Goal: Navigation & Orientation: Find specific page/section

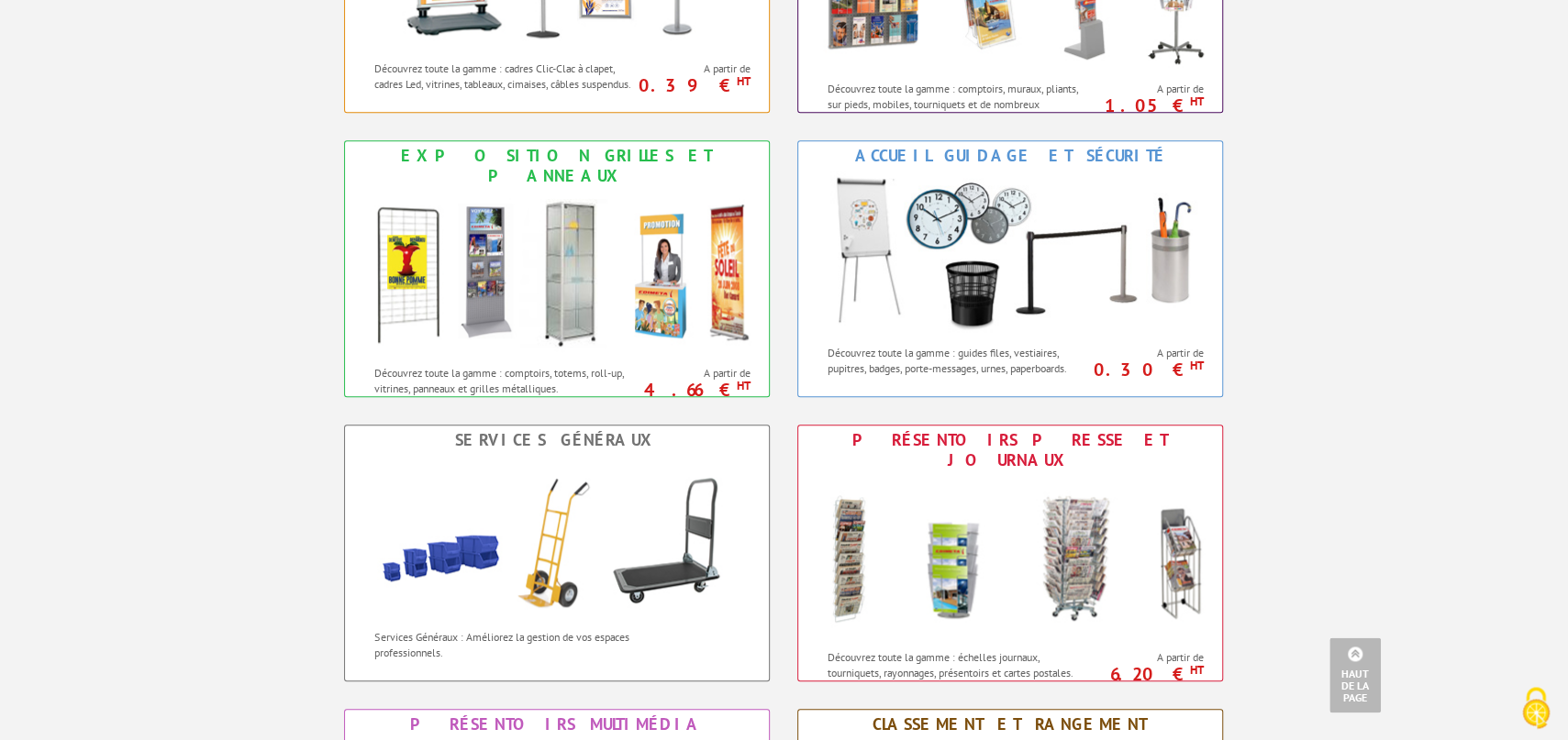
scroll to position [1211, 0]
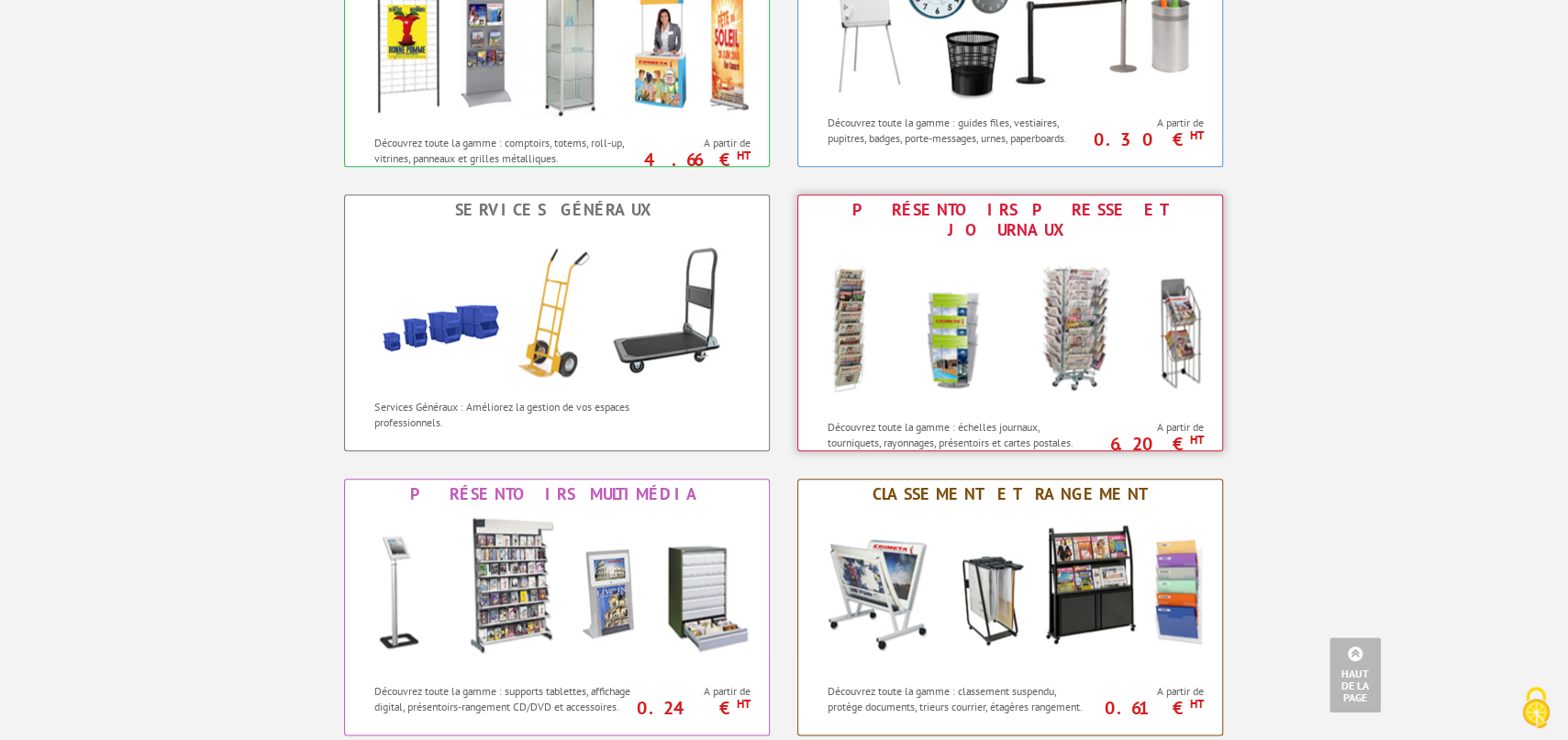
click at [958, 344] on img at bounding box center [1010, 327] width 404 height 165
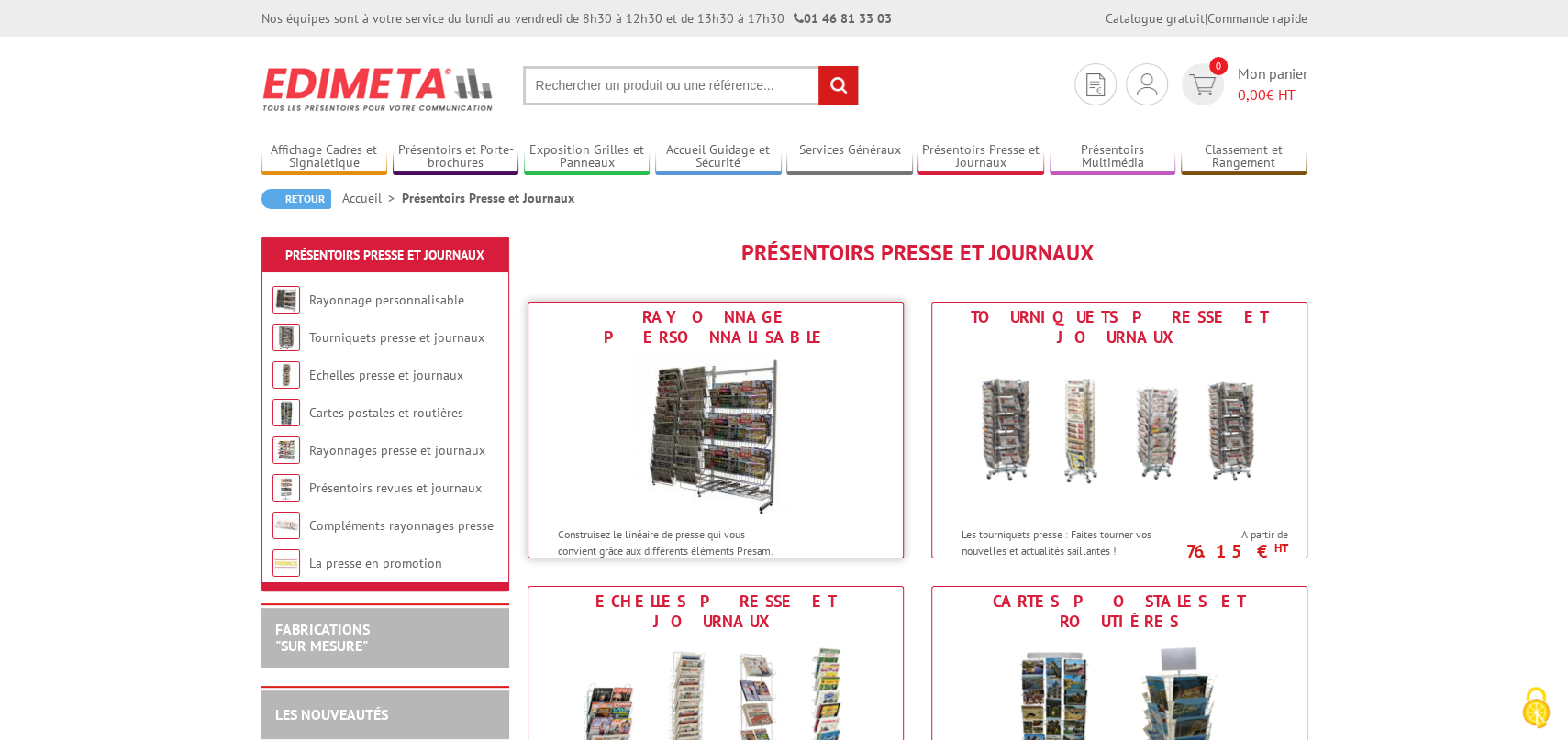
click at [786, 399] on img at bounding box center [715, 434] width 165 height 165
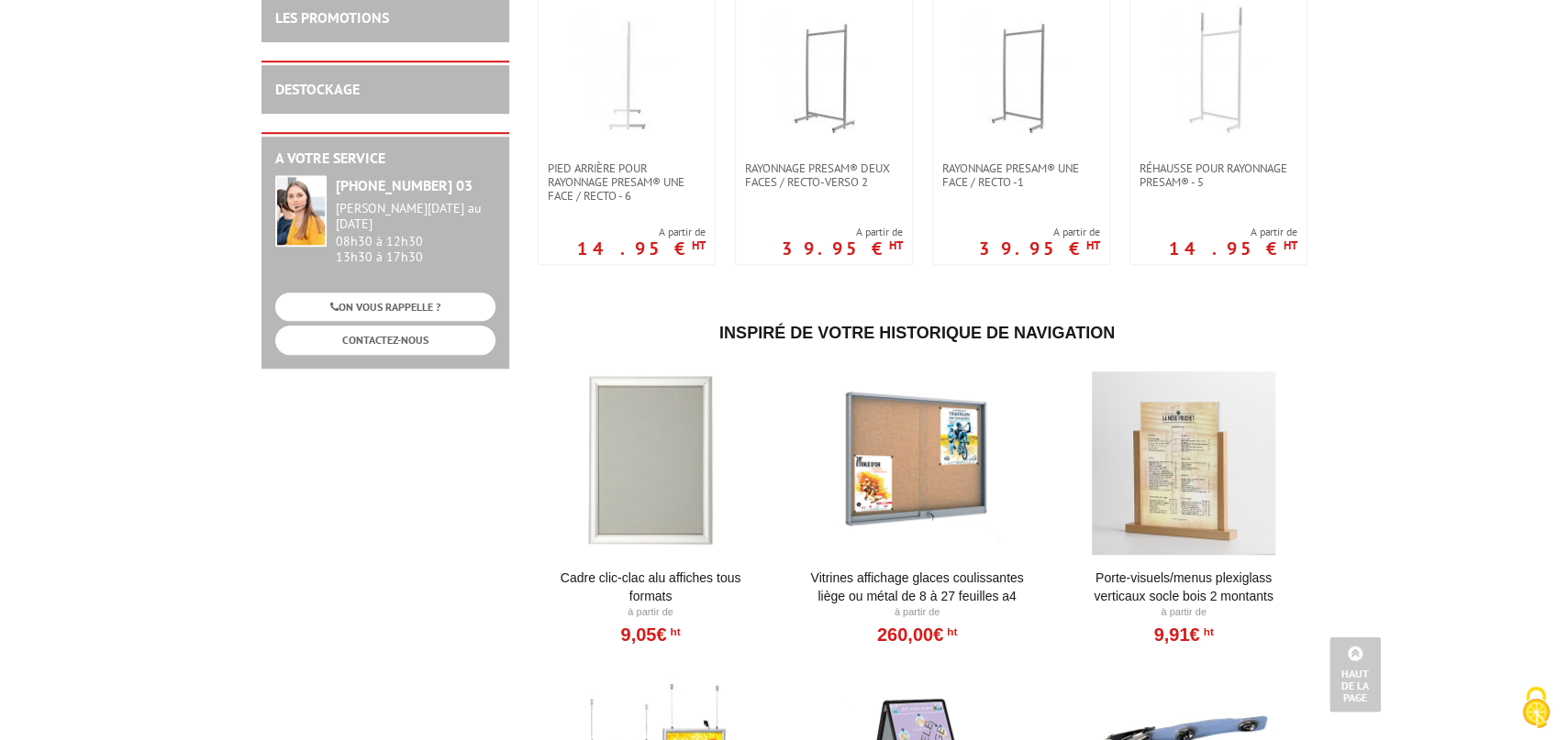
scroll to position [1009, 0]
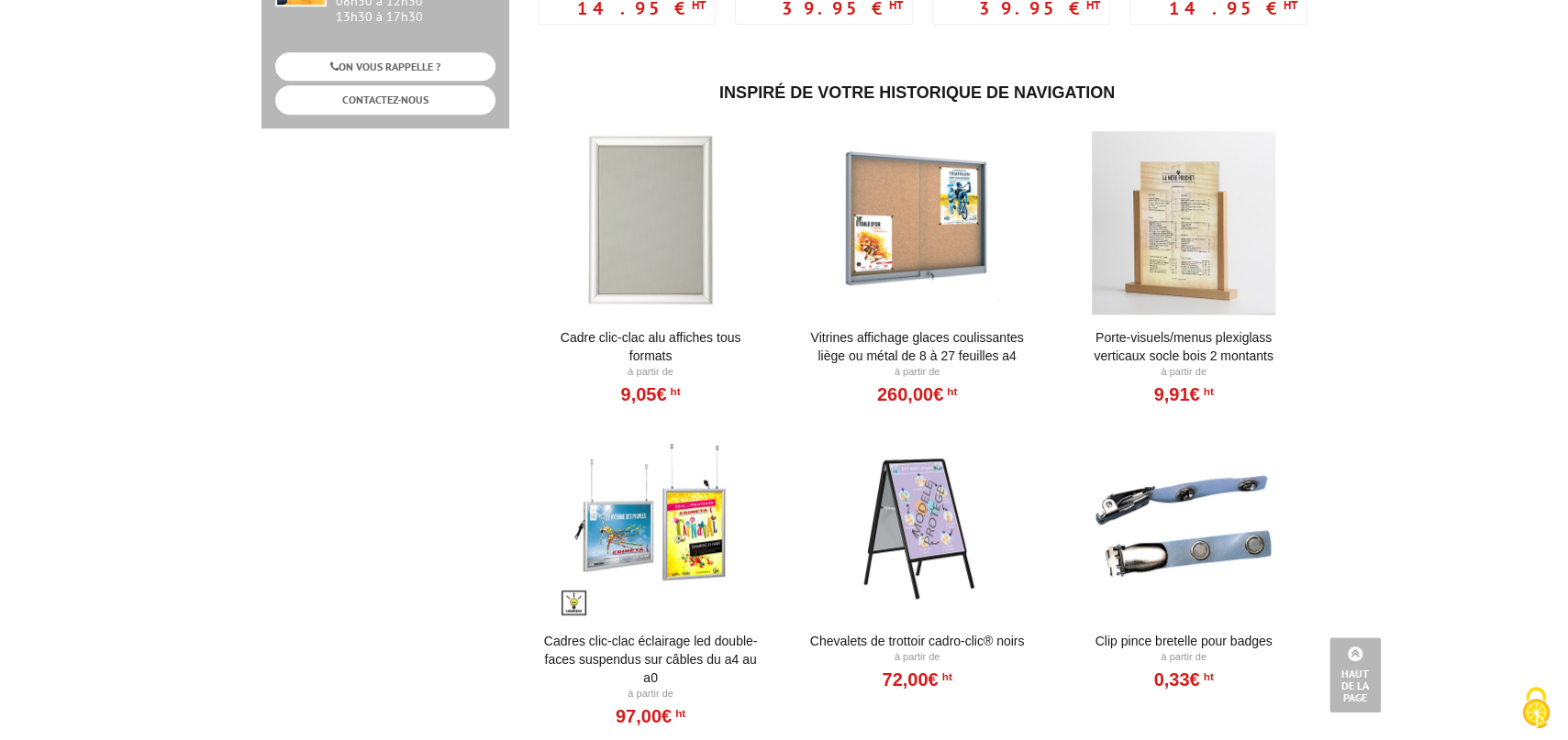
click at [923, 510] on div at bounding box center [917, 526] width 227 height 184
